Goal: Task Accomplishment & Management: Complete application form

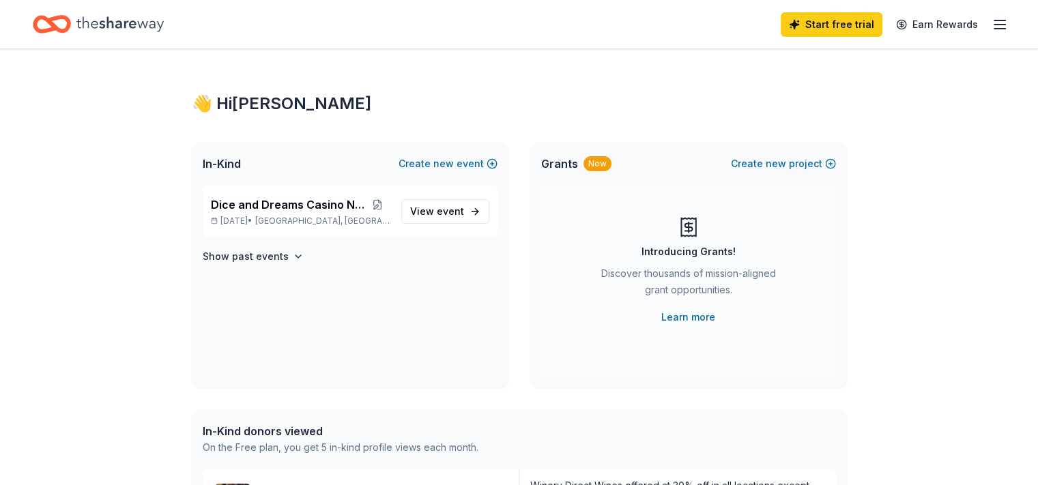
click at [991, 25] on icon "button" at bounding box center [999, 24] width 16 height 16
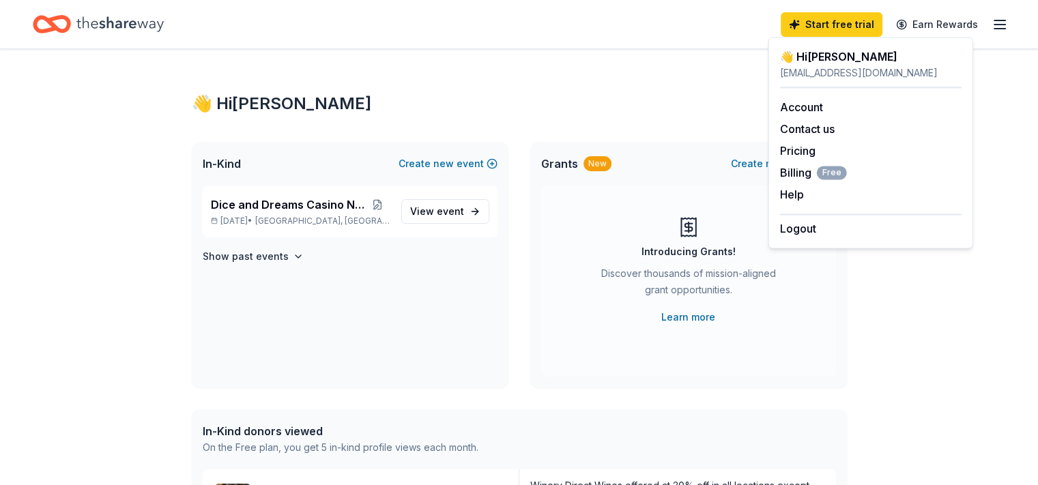
click at [546, 40] on div "Start free trial Earn Rewards" at bounding box center [519, 24] width 972 height 32
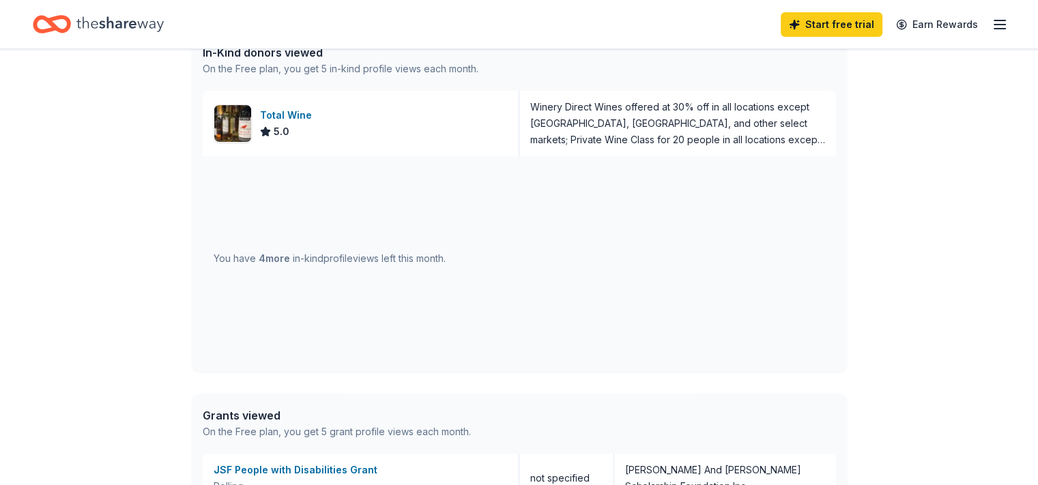
scroll to position [409, 0]
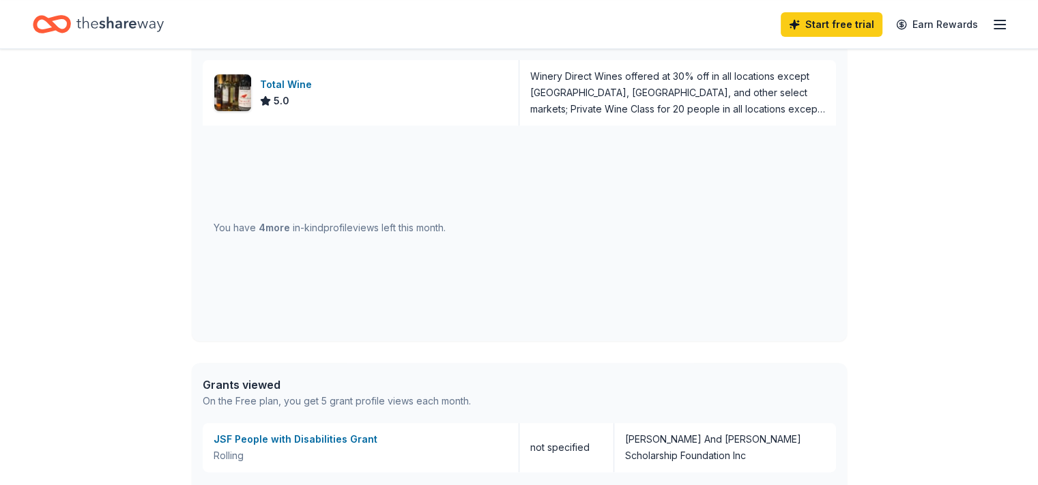
click at [290, 233] on span "4 more" at bounding box center [274, 228] width 31 height 12
click at [446, 236] on div "You have 4 more in-kind profile views left this month." at bounding box center [330, 228] width 232 height 16
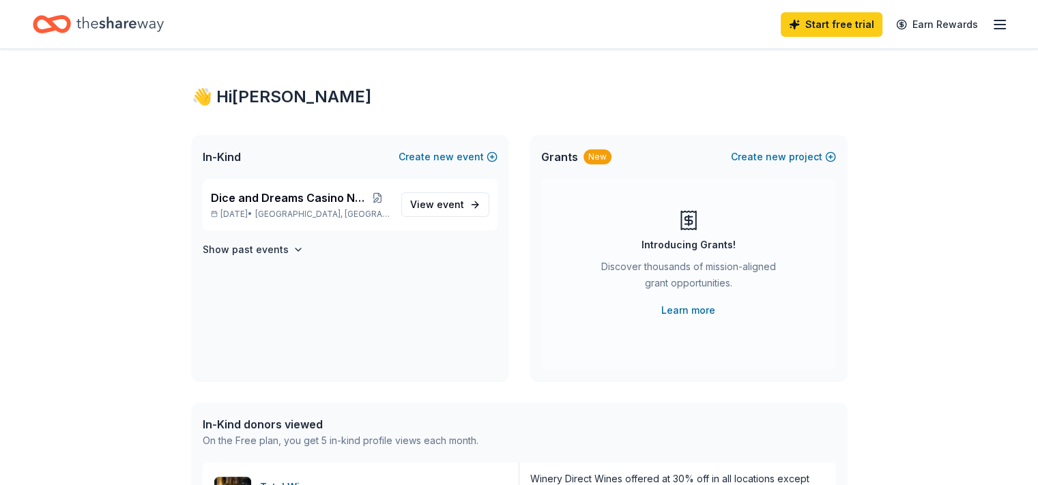
scroll to position [0, 0]
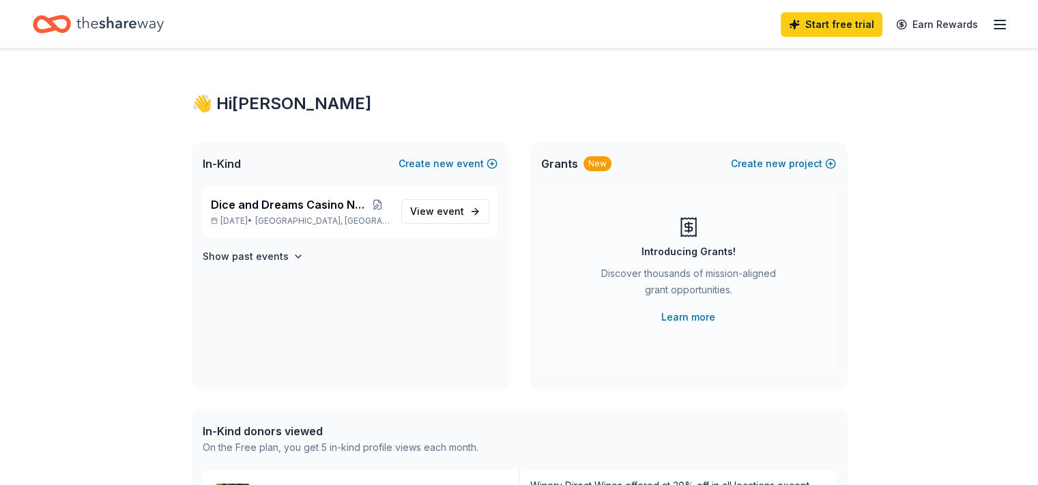
click at [991, 24] on icon "button" at bounding box center [999, 24] width 16 height 16
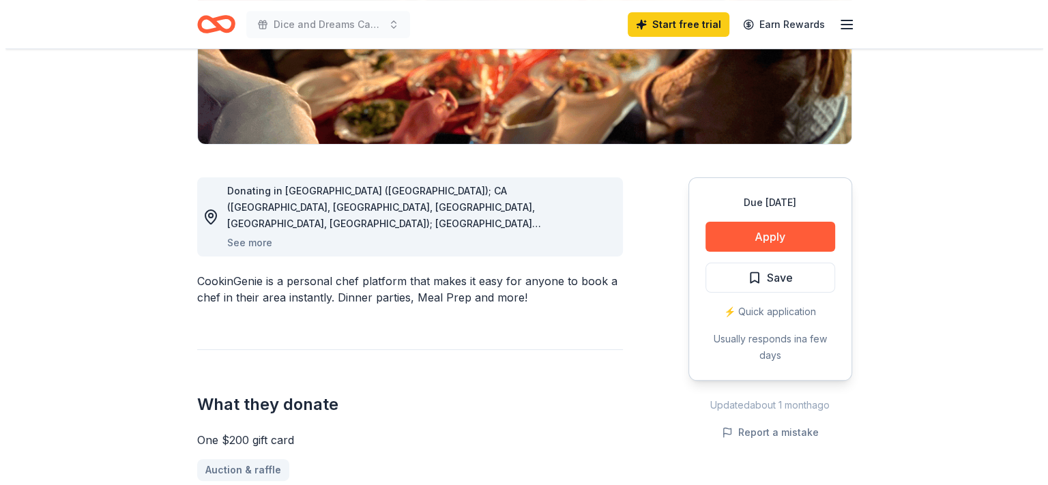
scroll to position [273, 0]
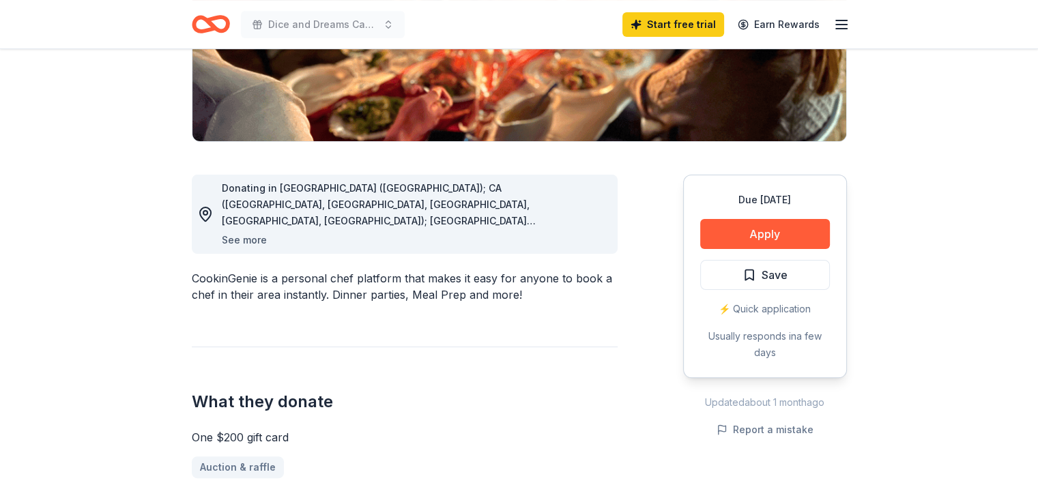
click at [267, 248] on button "See more" at bounding box center [244, 240] width 45 height 16
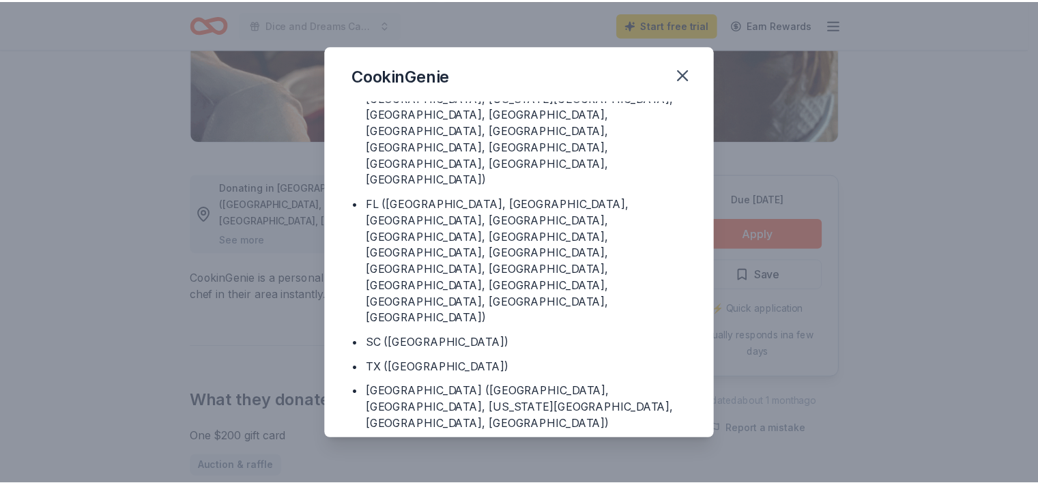
scroll to position [22, 0]
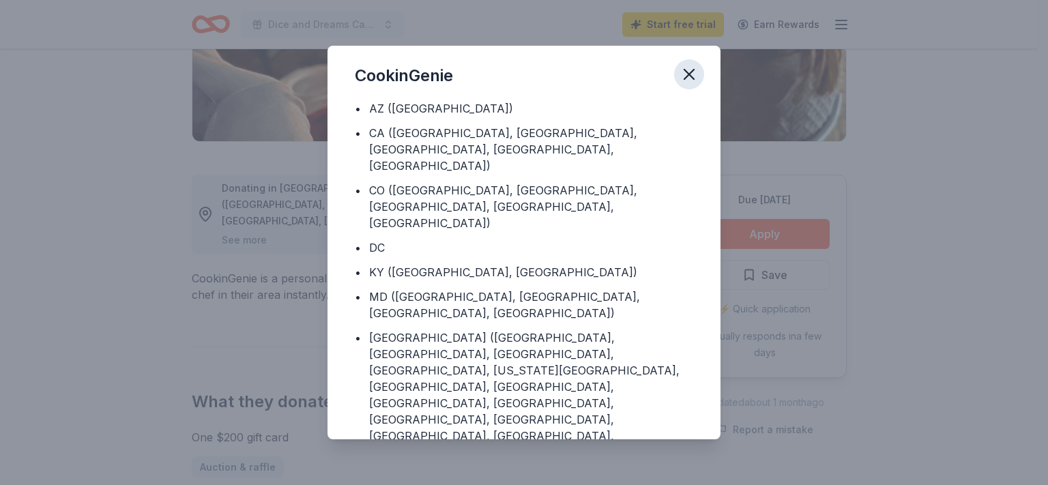
click at [699, 75] on icon "button" at bounding box center [689, 74] width 19 height 19
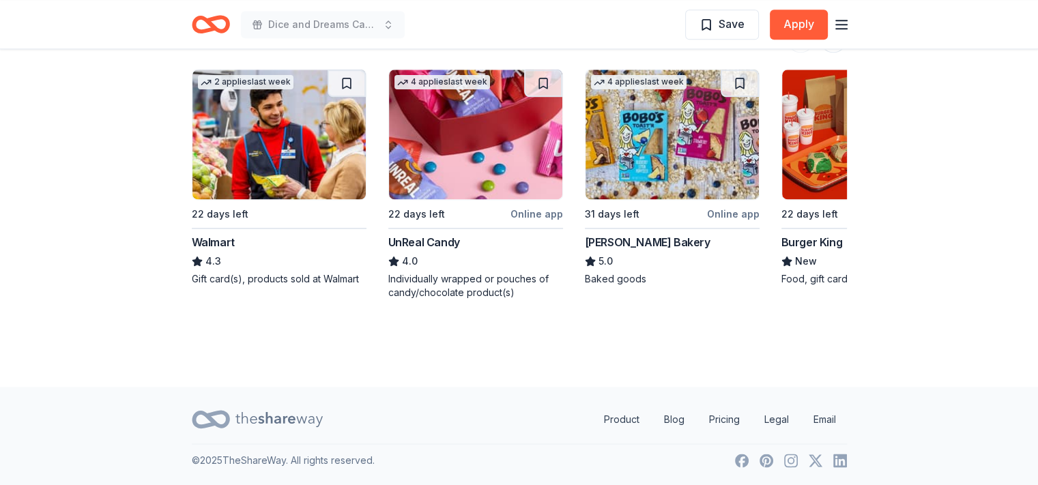
scroll to position [2286, 0]
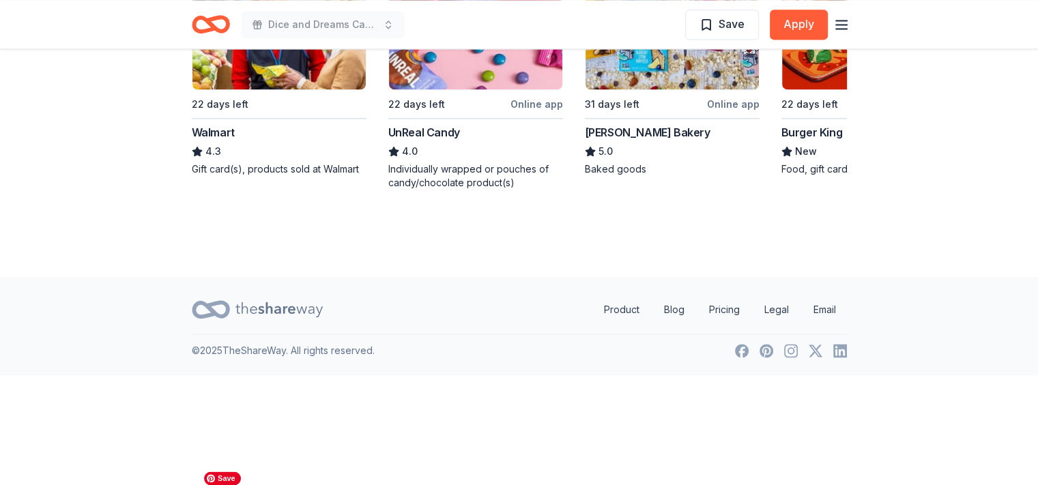
click at [306, 89] on img at bounding box center [278, 25] width 173 height 130
click at [562, 89] on img at bounding box center [475, 25] width 173 height 130
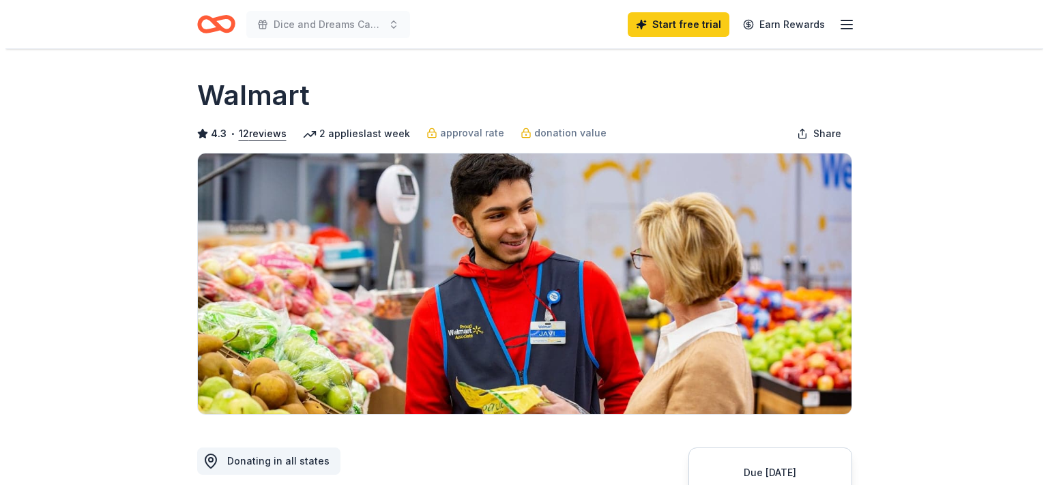
scroll to position [409, 0]
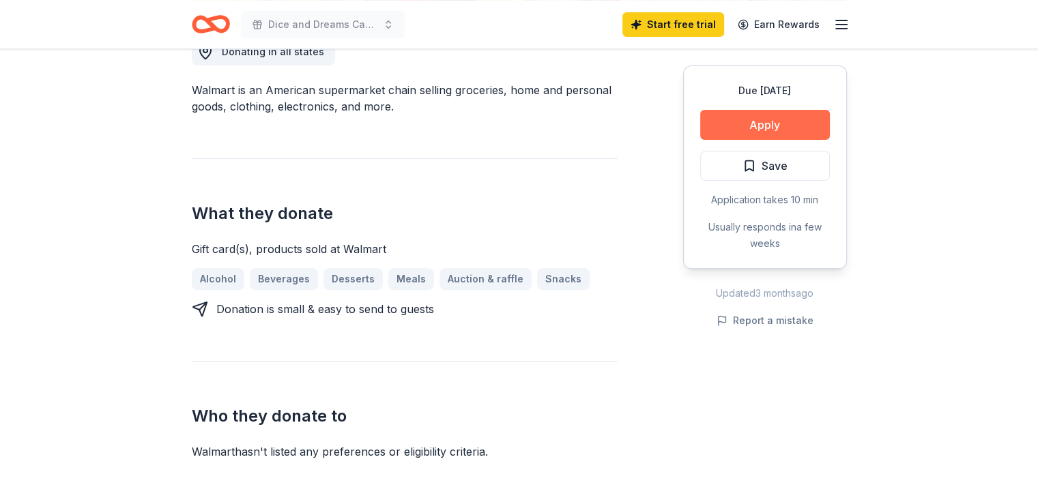
click at [737, 140] on button "Apply" at bounding box center [765, 125] width 130 height 30
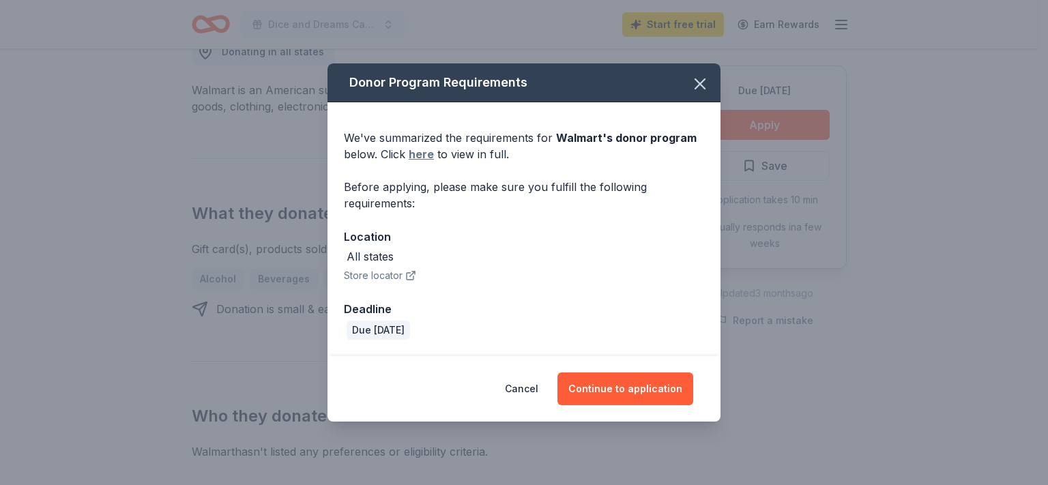
click at [409, 151] on link "here" at bounding box center [421, 154] width 25 height 16
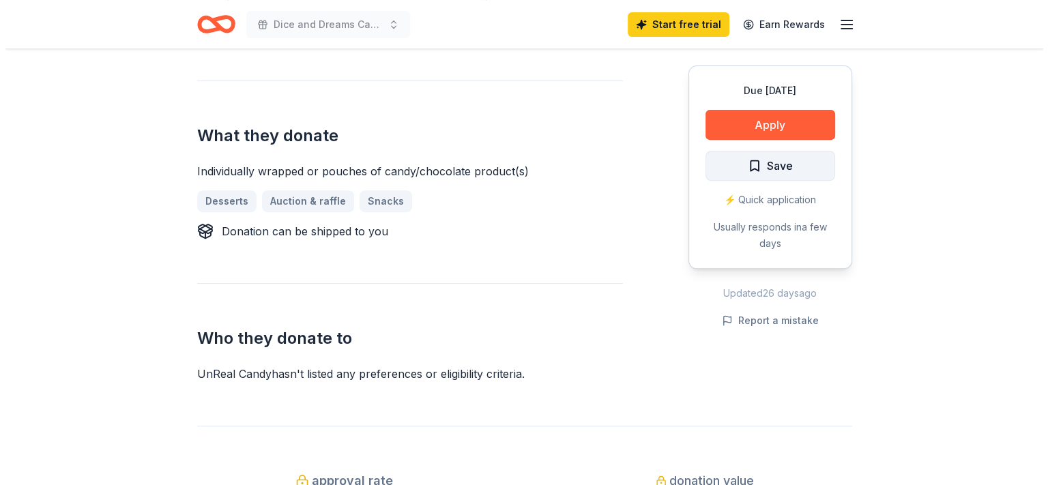
scroll to position [478, 0]
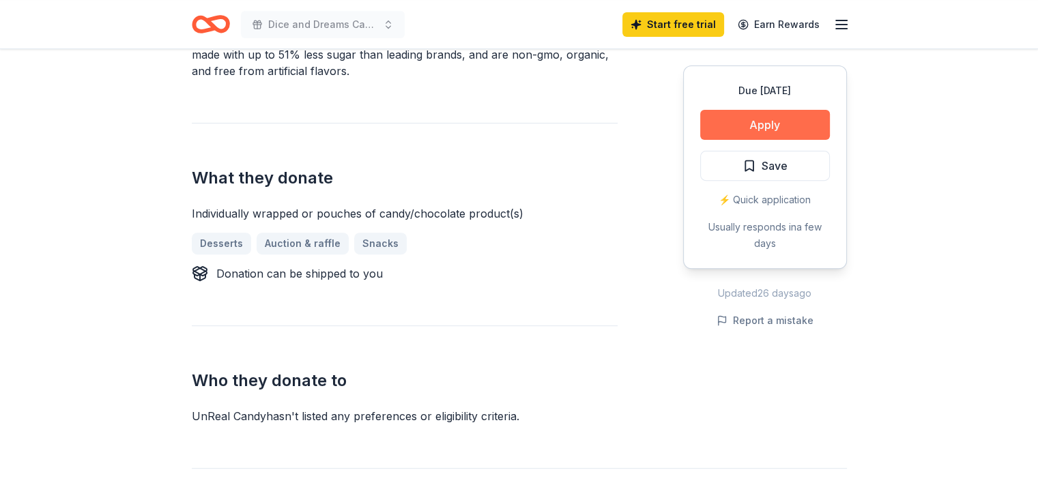
click at [743, 140] on button "Apply" at bounding box center [765, 125] width 130 height 30
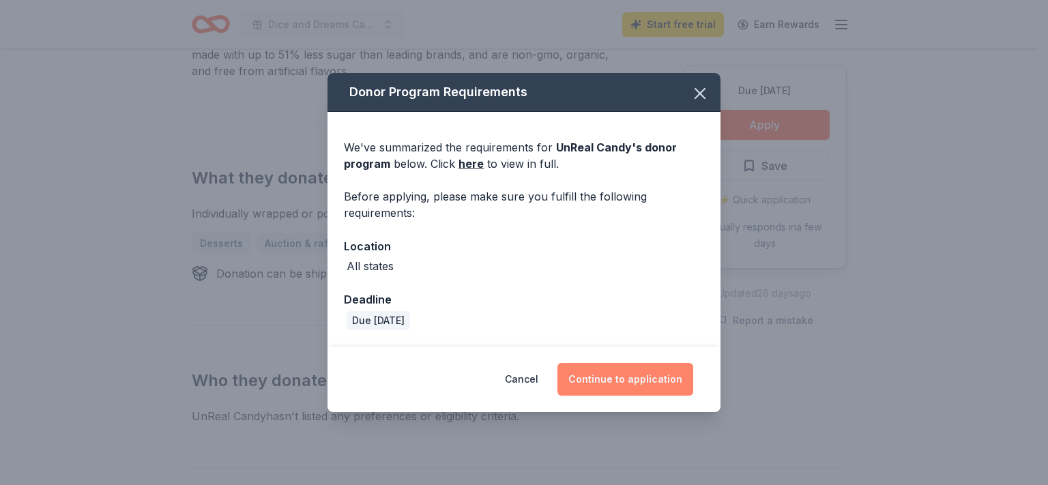
click at [667, 396] on button "Continue to application" at bounding box center [626, 379] width 136 height 33
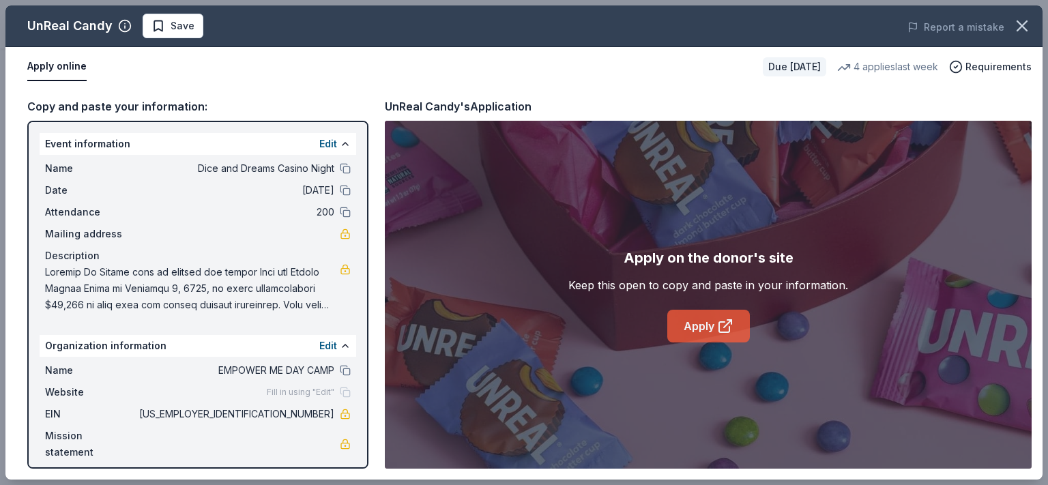
click at [729, 334] on icon at bounding box center [725, 326] width 16 height 16
